Goal: Task Accomplishment & Management: Use online tool/utility

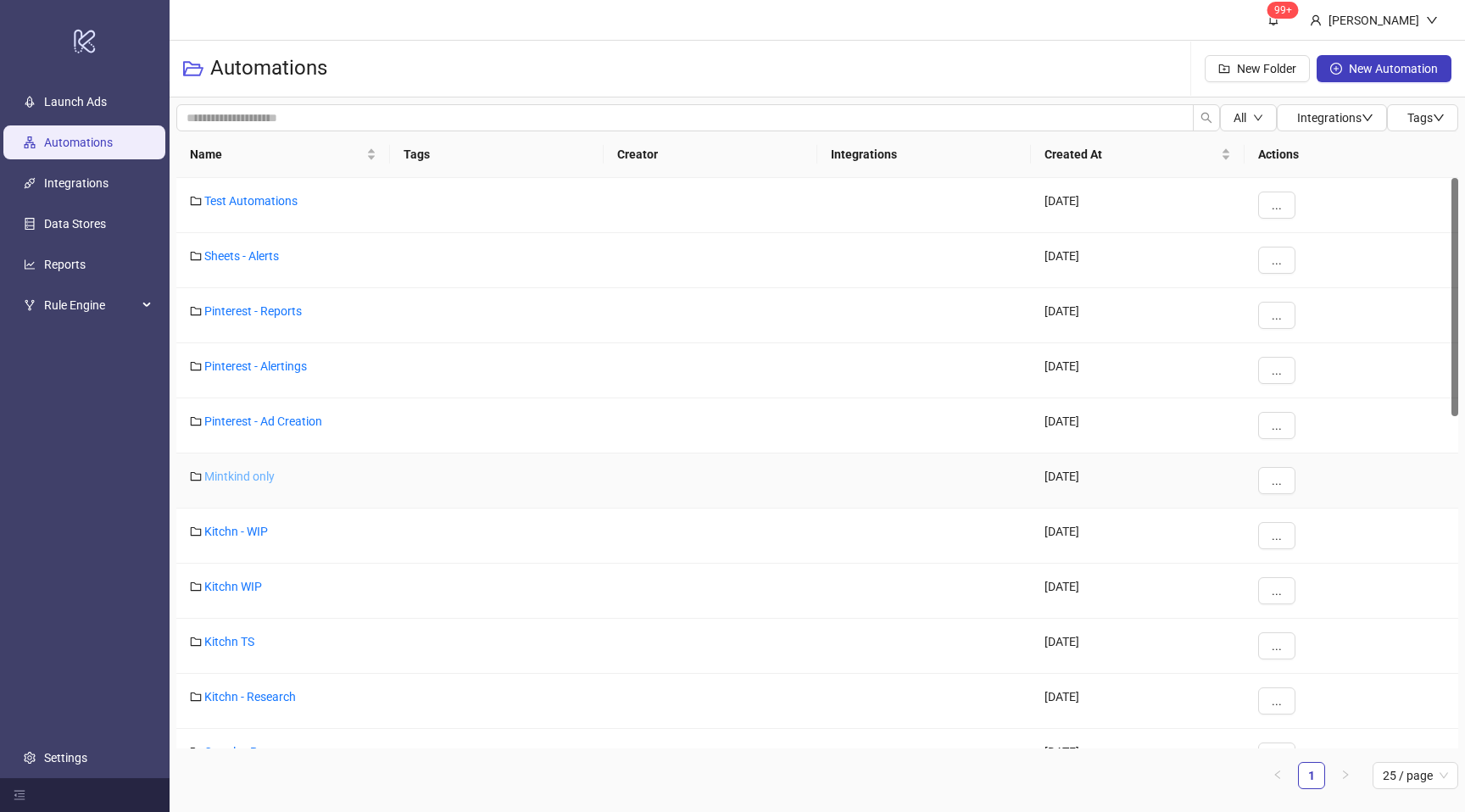
click at [257, 474] on link "Mintkind only" at bounding box center [240, 476] width 70 height 13
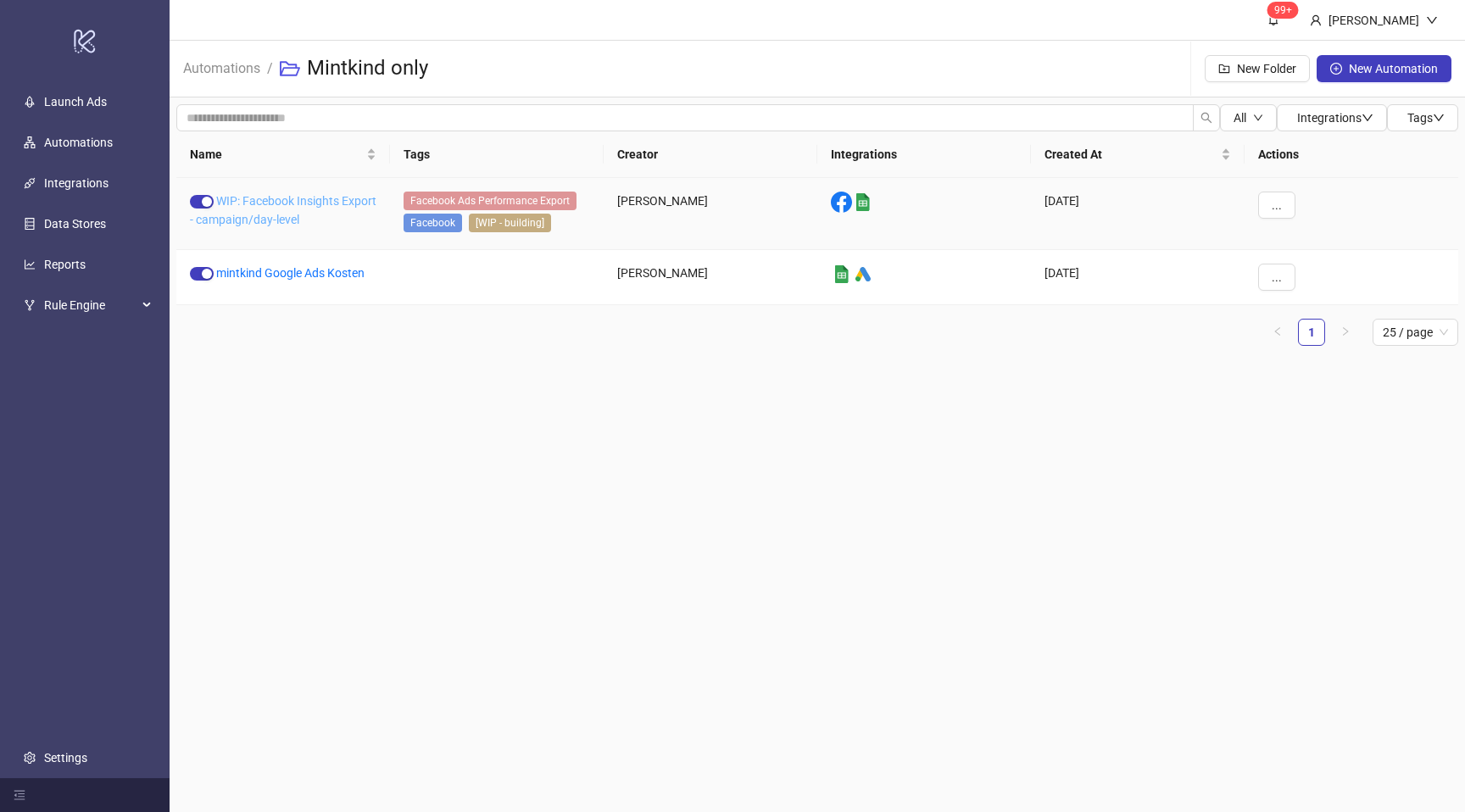
click at [291, 215] on link "WIP: Facebook Insights Export - campaign/day-level" at bounding box center [283, 210] width 187 height 32
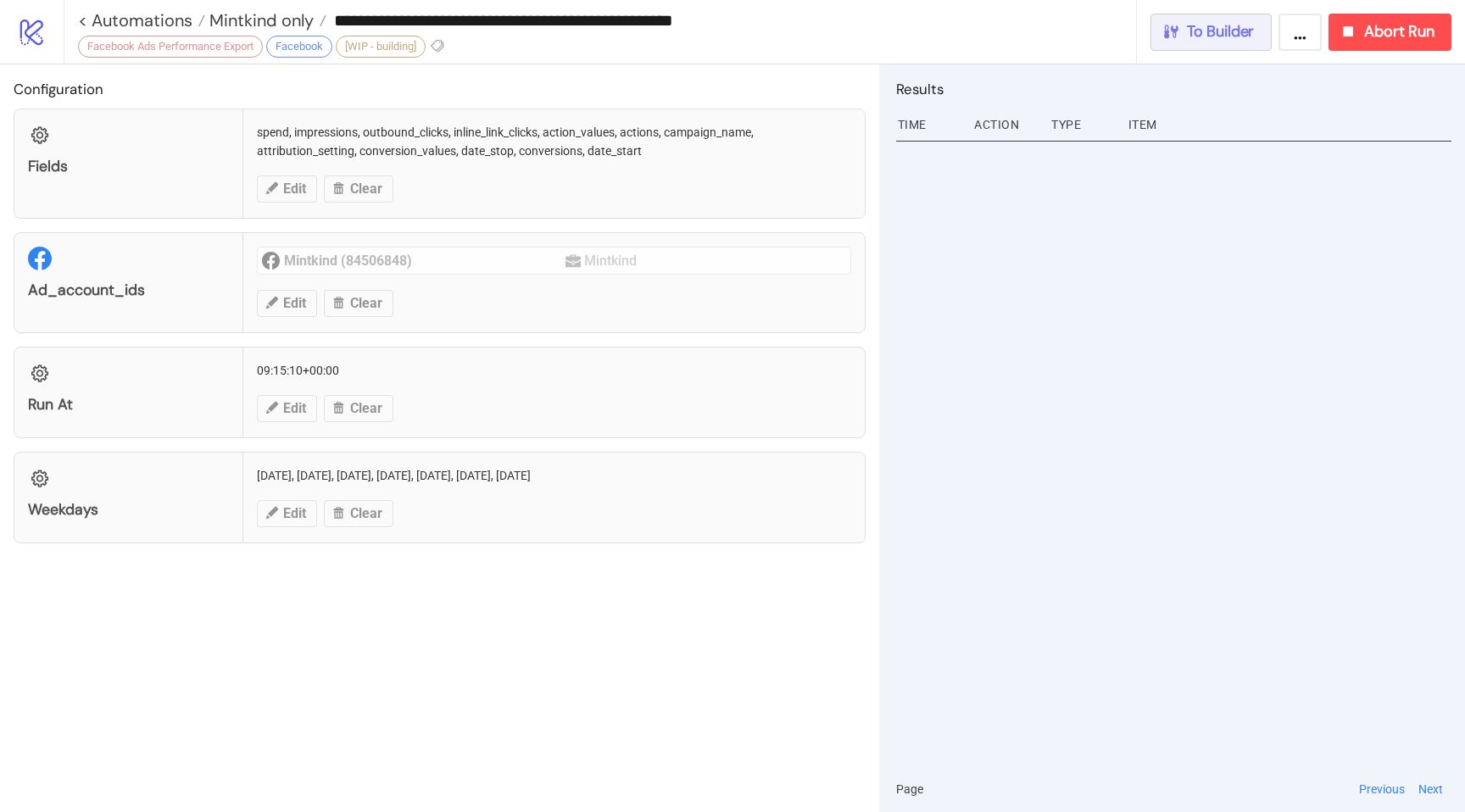
click at [1223, 34] on span "To Builder" at bounding box center [1222, 32] width 68 height 20
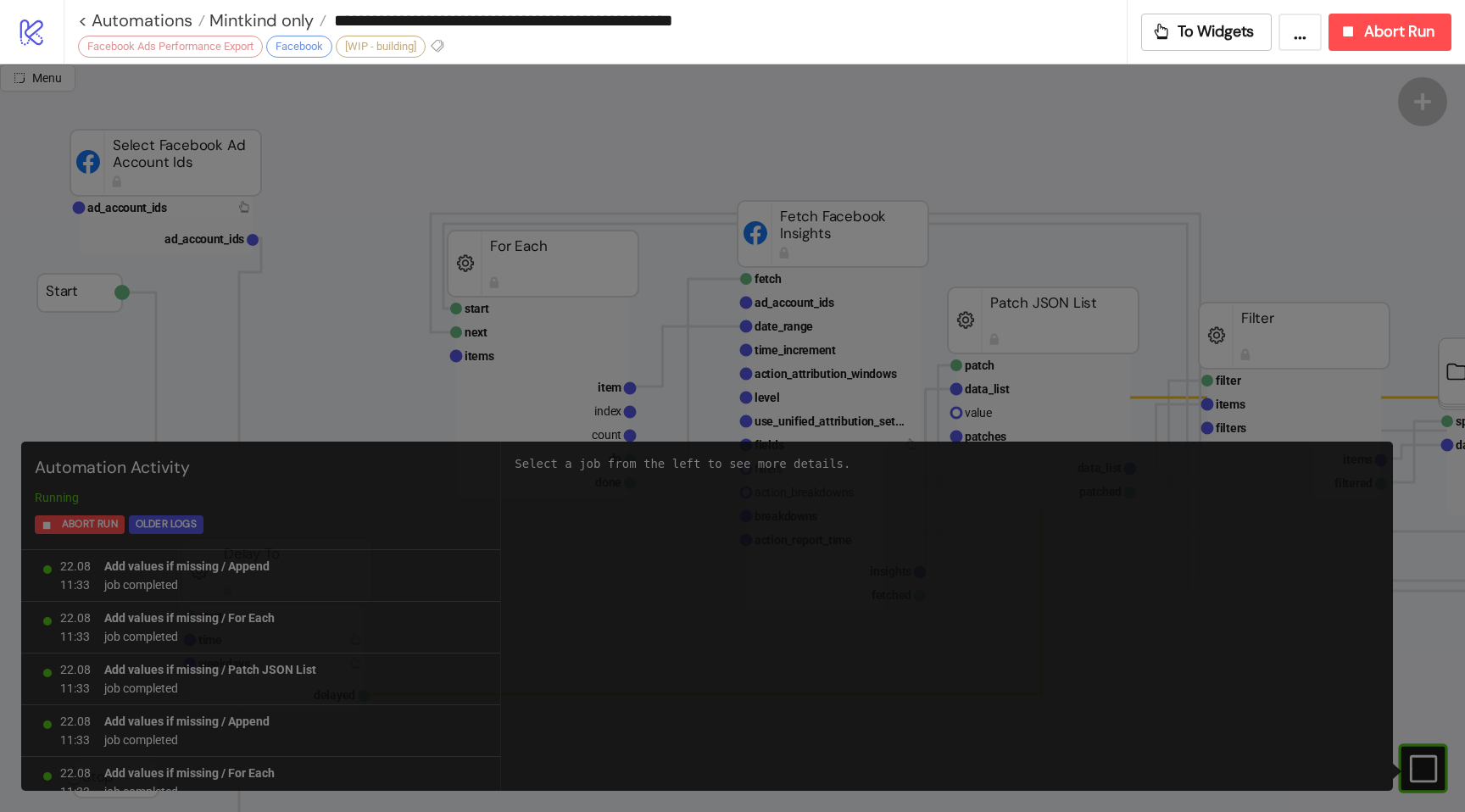
scroll to position [1518, 0]
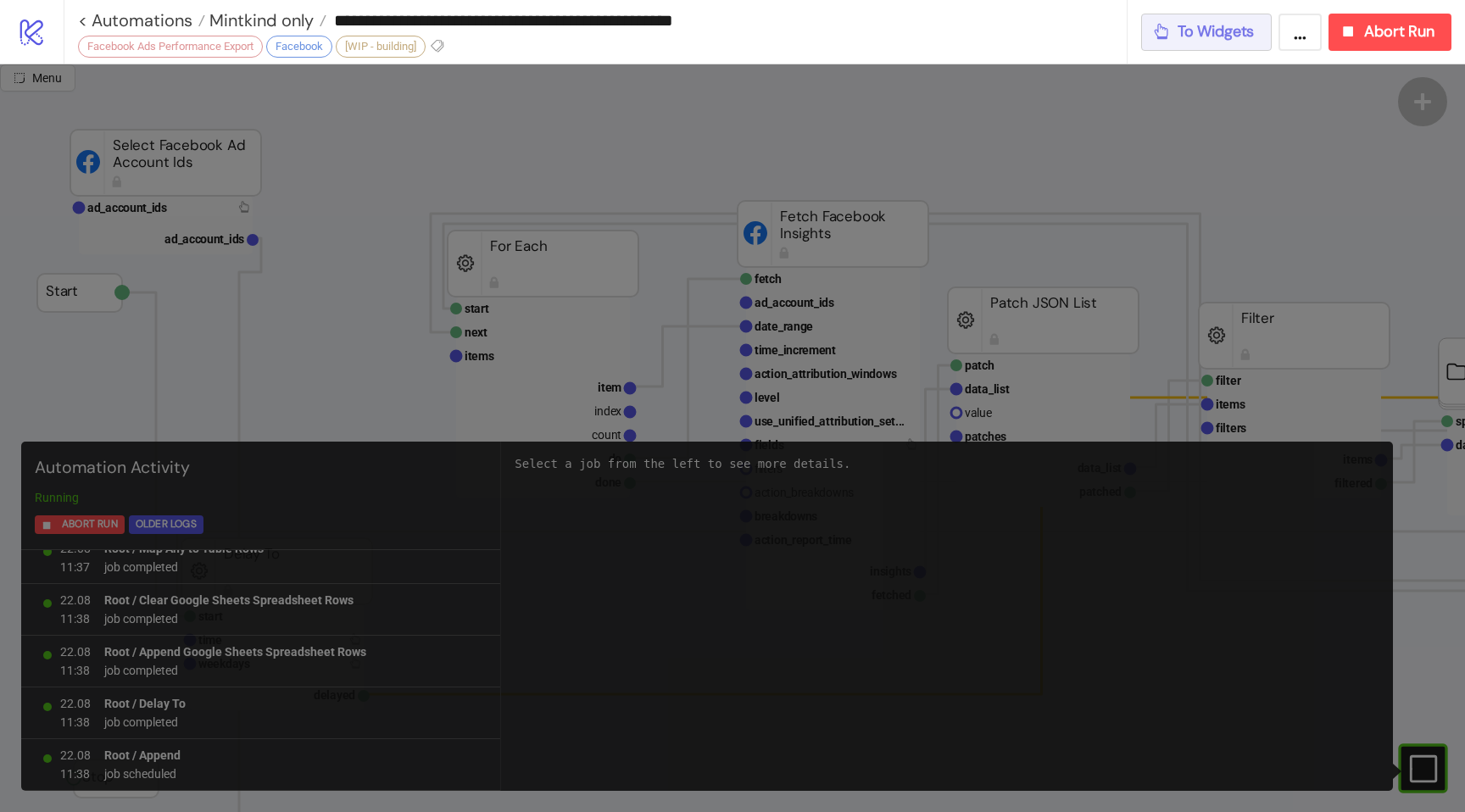
click at [1224, 34] on span "To Widgets" at bounding box center [1216, 32] width 77 height 20
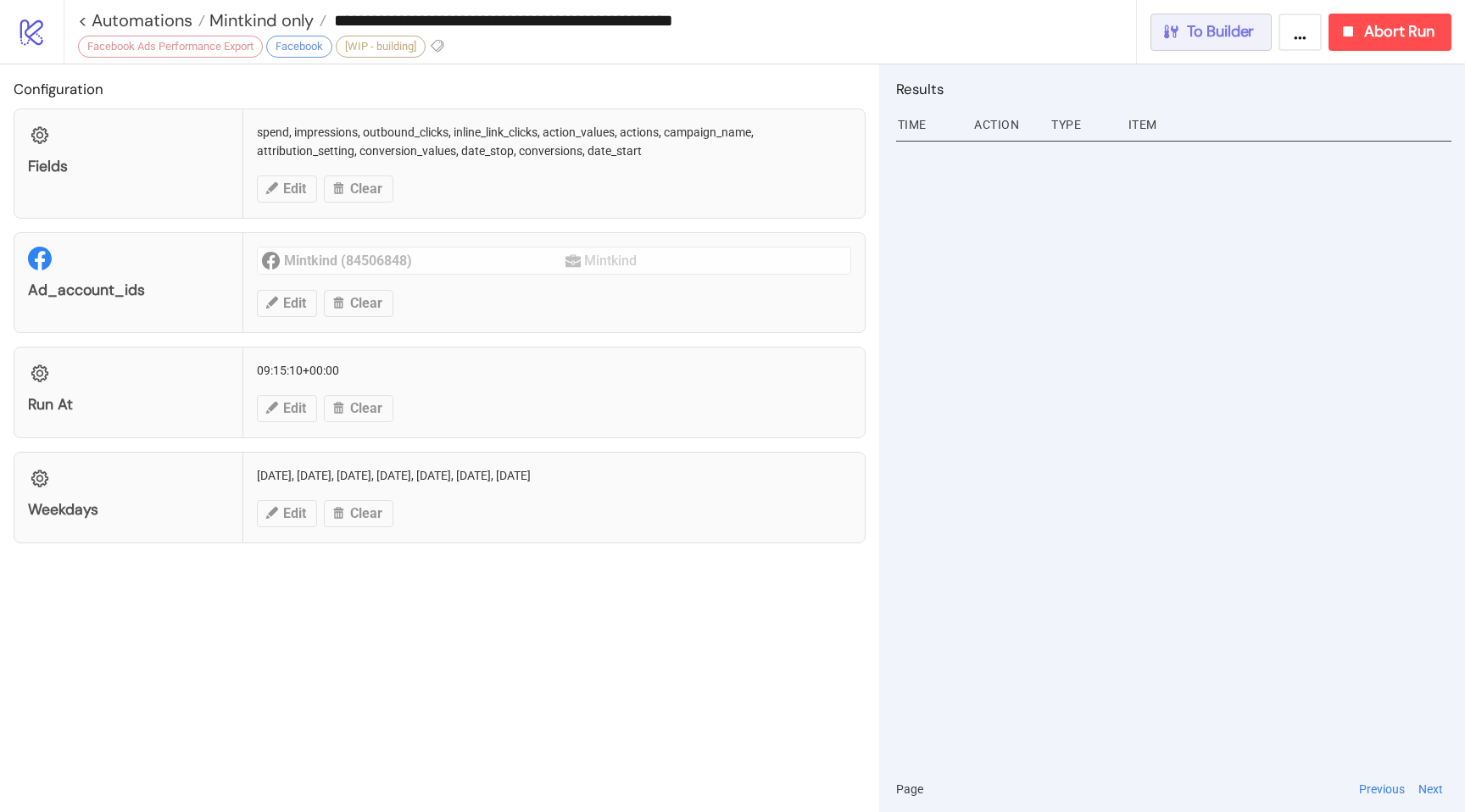
click at [1226, 34] on span "To Builder" at bounding box center [1222, 32] width 68 height 20
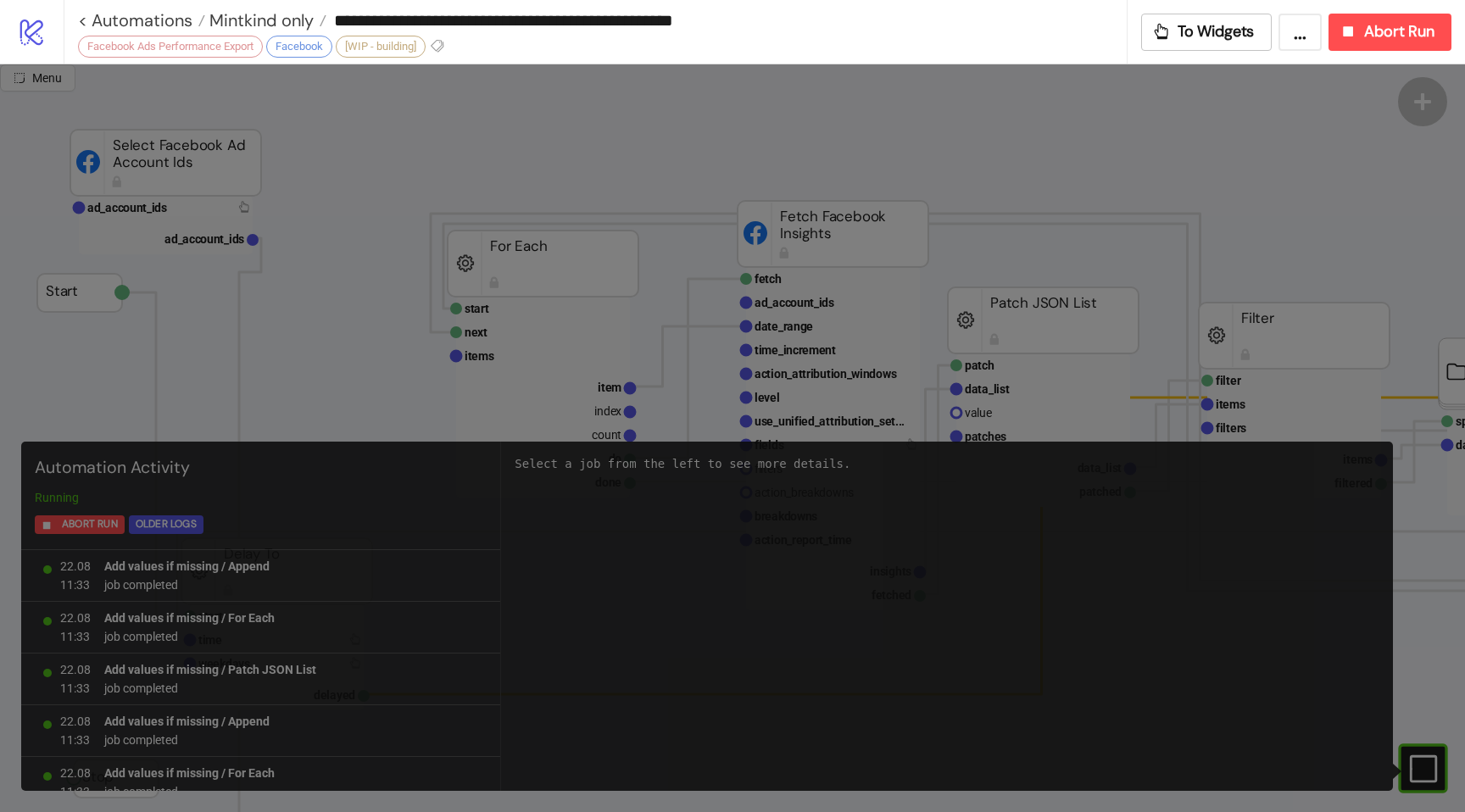
scroll to position [1518, 0]
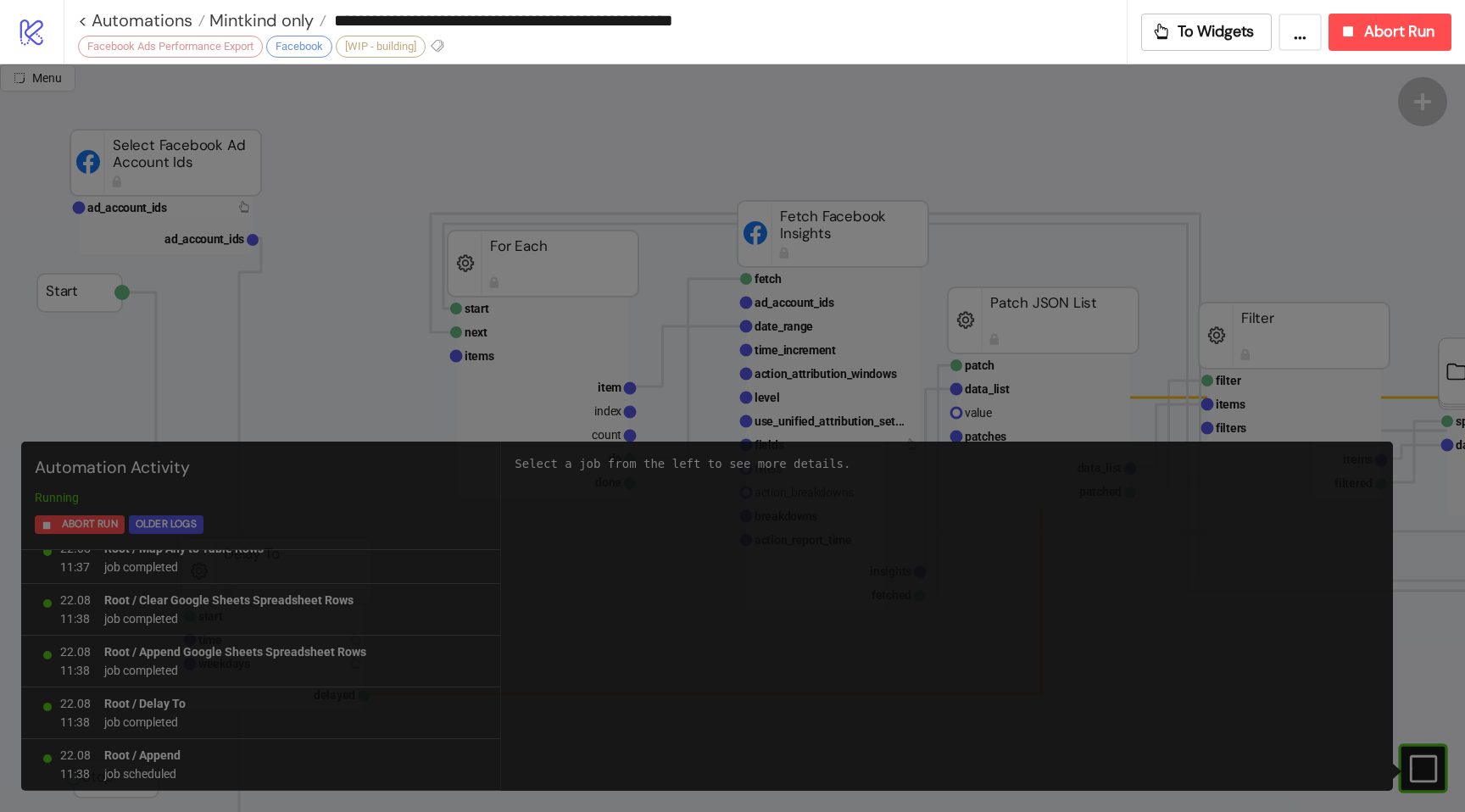
click at [676, 299] on div at bounding box center [732, 438] width 1465 height 748
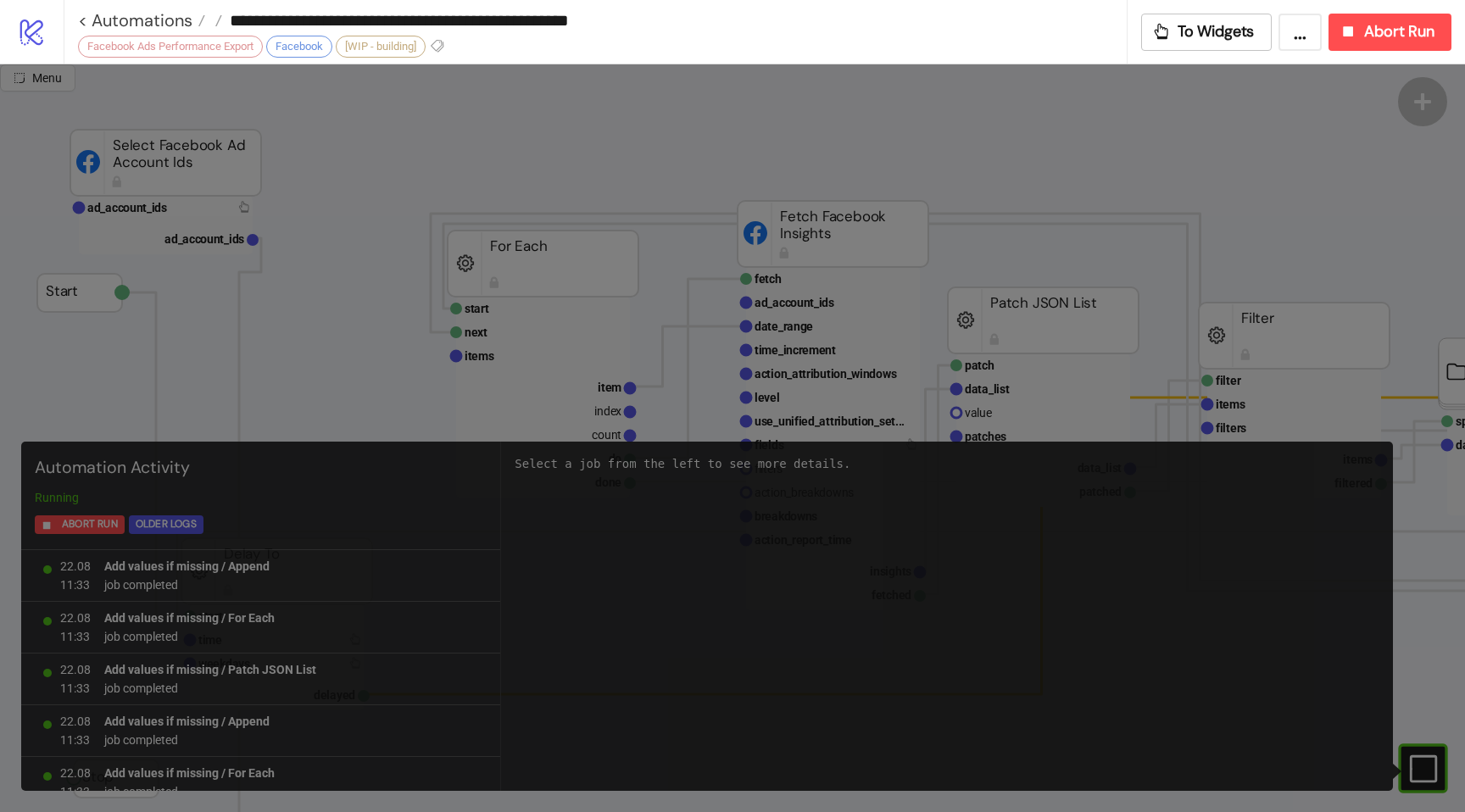
scroll to position [1518, 0]
